Goal: Information Seeking & Learning: Check status

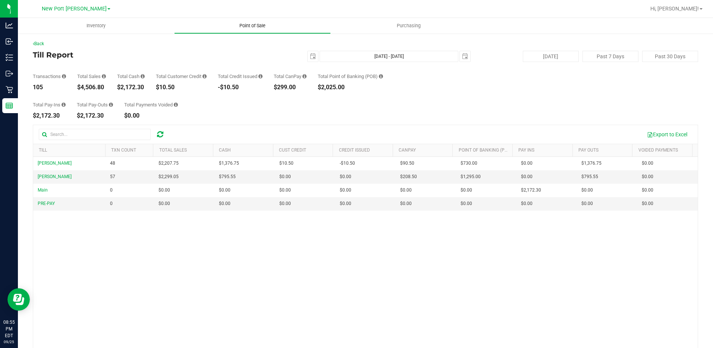
click at [252, 23] on span "Point of Sale" at bounding box center [252, 25] width 46 height 7
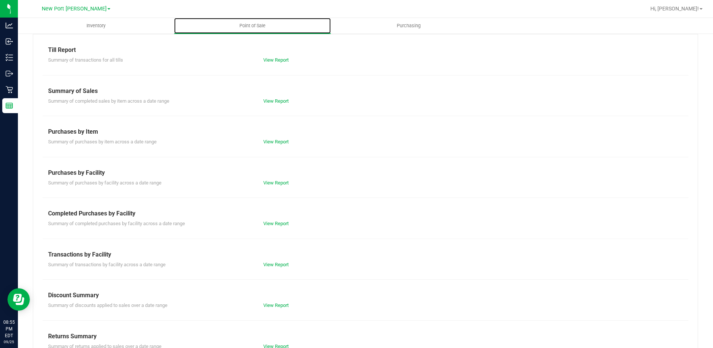
scroll to position [44, 0]
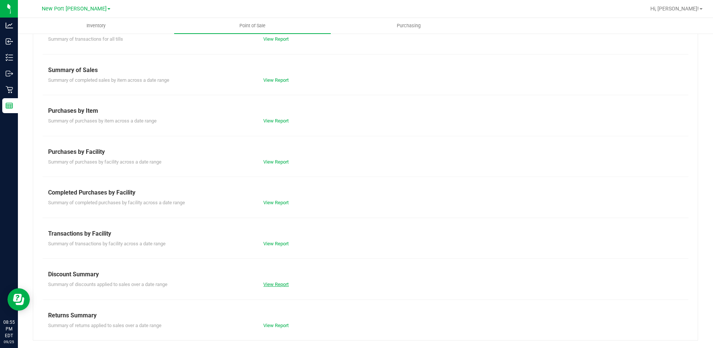
click at [274, 285] on link "View Report" at bounding box center [275, 284] width 25 height 6
